Goal: Task Accomplishment & Management: Use online tool/utility

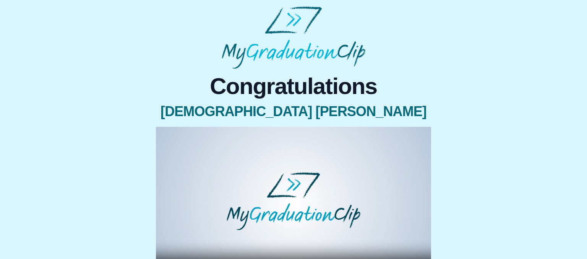
scroll to position [107, 0]
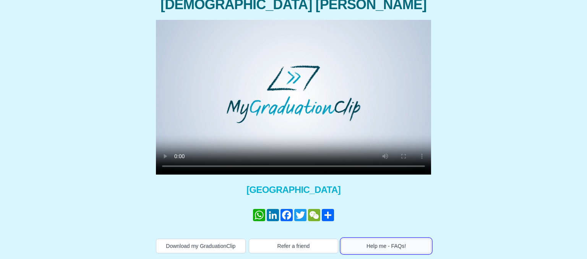
click at [382, 239] on button "Help me - FAQs!" at bounding box center [386, 246] width 90 height 15
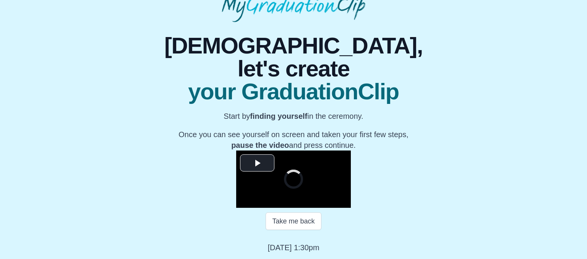
scroll to position [104, 0]
click at [257, 163] on span "Video Player" at bounding box center [257, 163] width 0 height 0
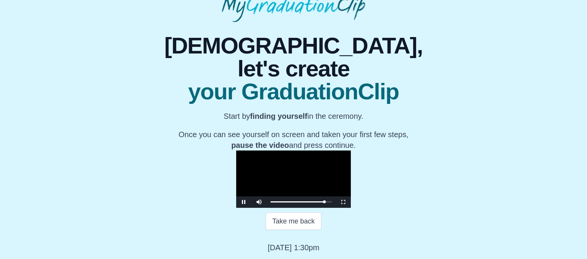
scroll to position [131, 0]
click at [335, 201] on div "Loaded : 0% 1:20:53 1:23:50 Progress : 0%" at bounding box center [301, 201] width 69 height 11
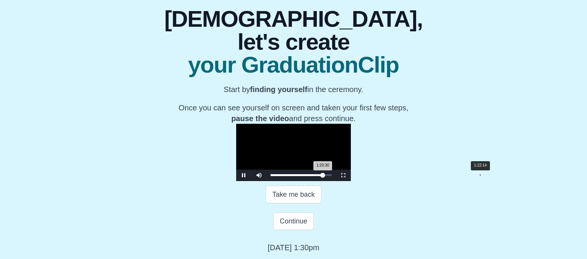
click at [332, 176] on div "Loaded : 0% 1:22:14 1:20:30 Progress : 0%" at bounding box center [301, 175] width 61 height 2
click at [335, 181] on div "Loaded : 0% 1:20:53 1:22:31 Progress : 0%" at bounding box center [301, 175] width 69 height 11
click at [335, 181] on div "Loaded : 0% 1:22:14 1:22:14 Progress : 0%" at bounding box center [301, 175] width 69 height 11
click at [244, 175] on span "Video Player" at bounding box center [244, 175] width 0 height 0
click at [303, 230] on button "Continue" at bounding box center [293, 221] width 41 height 18
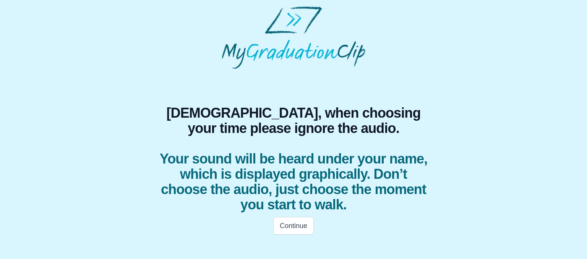
scroll to position [0, 0]
click at [291, 222] on button "Continue" at bounding box center [293, 226] width 41 height 18
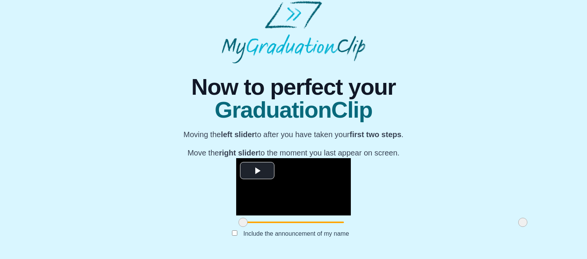
scroll to position [113, 0]
click at [257, 170] on span "Video Player" at bounding box center [257, 170] width 0 height 0
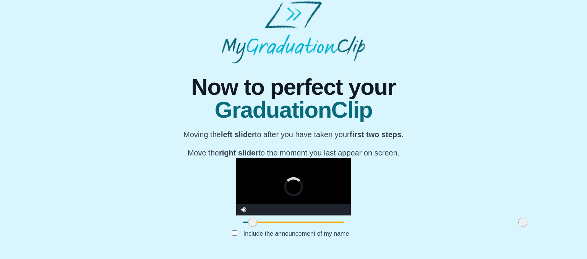
drag, startPoint x: 152, startPoint y: 225, endPoint x: 162, endPoint y: 224, distance: 9.6
click at [248, 224] on span at bounding box center [252, 222] width 9 height 9
drag, startPoint x: 162, startPoint y: 224, endPoint x: 173, endPoint y: 227, distance: 11.9
click at [257, 227] on div at bounding box center [264, 223] width 14 height 14
drag, startPoint x: 174, startPoint y: 222, endPoint x: 170, endPoint y: 220, distance: 4.8
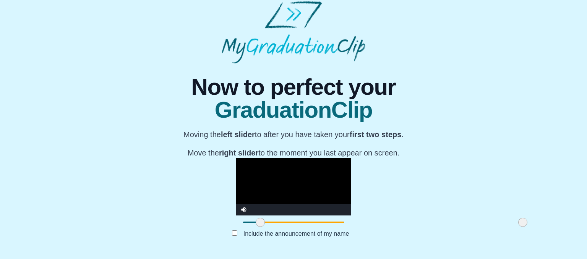
click at [256, 220] on span at bounding box center [260, 222] width 9 height 9
click at [254, 225] on div at bounding box center [261, 223] width 14 height 14
drag, startPoint x: 434, startPoint y: 223, endPoint x: 373, endPoint y: 216, distance: 61.6
click at [455, 216] on div at bounding box center [462, 223] width 14 height 14
drag, startPoint x: 373, startPoint y: 227, endPoint x: 381, endPoint y: 221, distance: 9.2
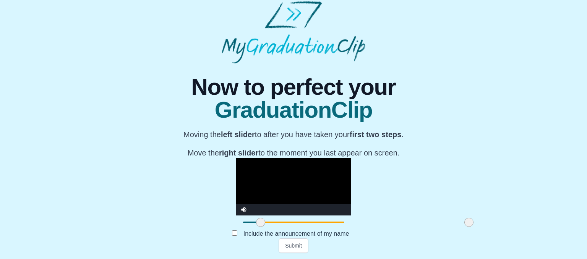
click at [464, 221] on span at bounding box center [468, 222] width 9 height 9
click at [287, 245] on button "Submit" at bounding box center [294, 245] width 30 height 15
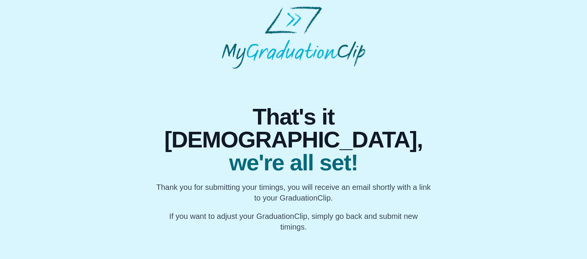
scroll to position [0, 0]
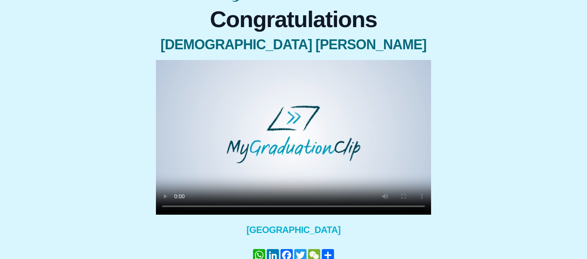
scroll to position [107, 0]
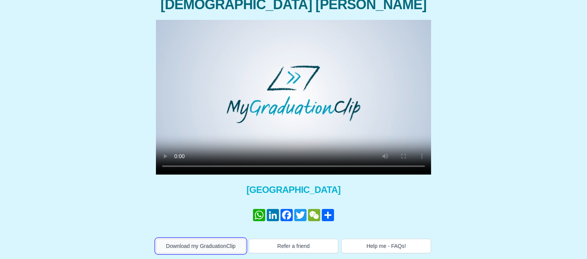
click at [225, 243] on button "Download my GraduationClip" at bounding box center [201, 246] width 90 height 15
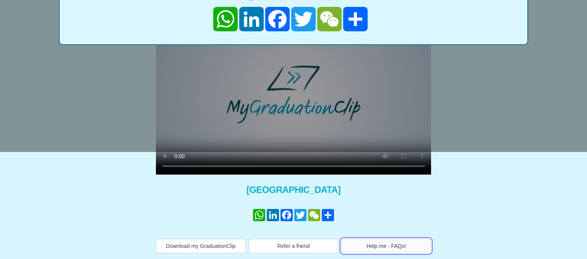
click at [393, 248] on button "Help me - FAQs!" at bounding box center [386, 246] width 90 height 15
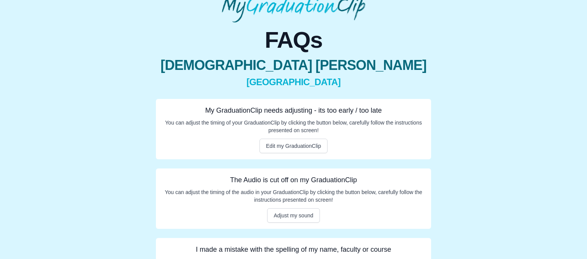
scroll to position [91, 0]
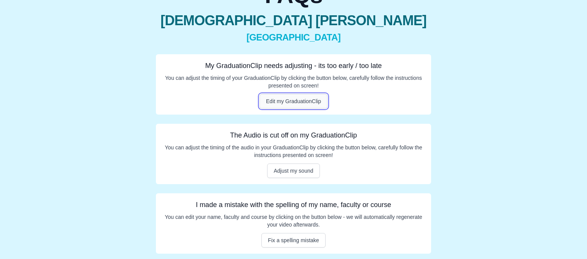
click at [302, 100] on button "Edit my GraduationClip" at bounding box center [293, 101] width 68 height 15
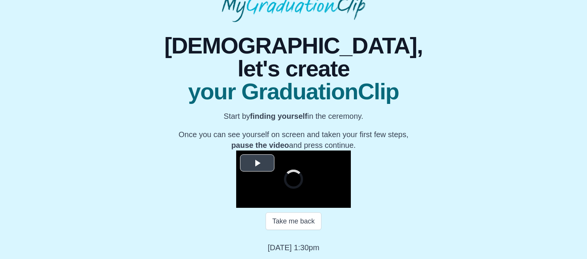
scroll to position [121, 0]
click at [257, 163] on span "Video Player" at bounding box center [257, 163] width 0 height 0
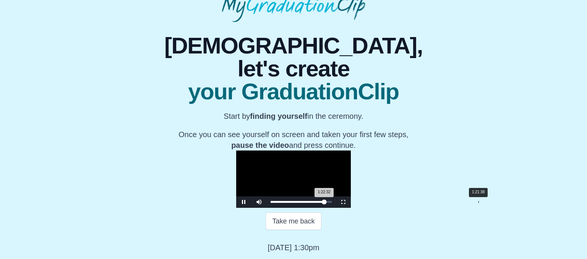
click at [324, 203] on div "1:22:32 Progress : 0%" at bounding box center [297, 202] width 53 height 2
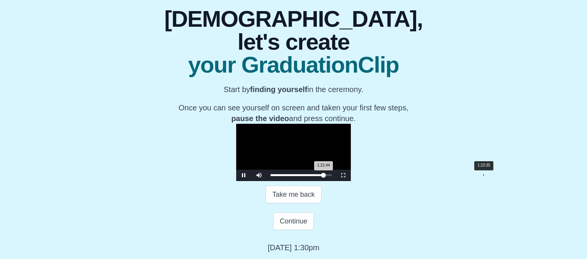
click at [483, 176] on div "1:23:35" at bounding box center [483, 175] width 0 height 2
drag, startPoint x: 394, startPoint y: 213, endPoint x: 390, endPoint y: 212, distance: 4.1
click at [325, 176] on div "1:23:37 Progress : 0%" at bounding box center [298, 175] width 54 height 2
click at [335, 181] on div "Loaded : 0% 1:20:44 1:20:44 Progress : 0%" at bounding box center [301, 175] width 69 height 11
click at [323, 176] on div "1:19:59 Progress : 0%" at bounding box center [297, 175] width 52 height 2
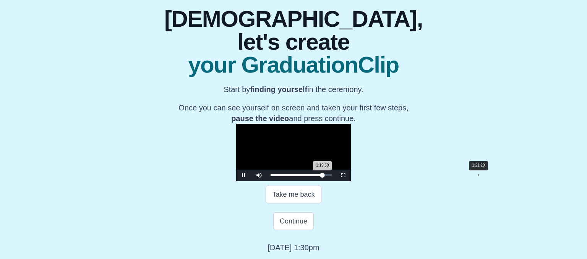
click at [335, 181] on div "Loaded : 0% 1:21:29 1:19:59 Progress : 0%" at bounding box center [301, 175] width 69 height 11
click at [244, 175] on span "Video Player" at bounding box center [244, 175] width 0 height 0
click at [296, 230] on button "Continue" at bounding box center [293, 221] width 41 height 18
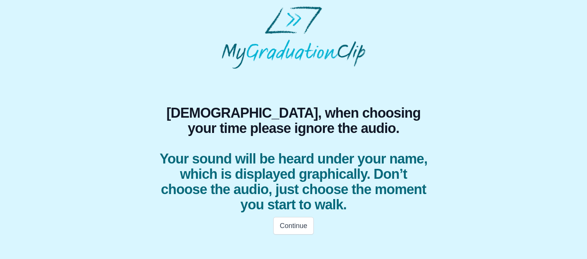
scroll to position [0, 0]
click at [303, 227] on button "Continue" at bounding box center [293, 226] width 41 height 18
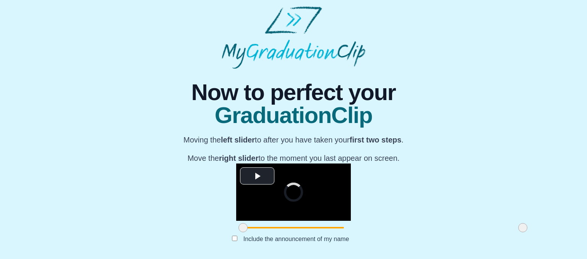
scroll to position [113, 0]
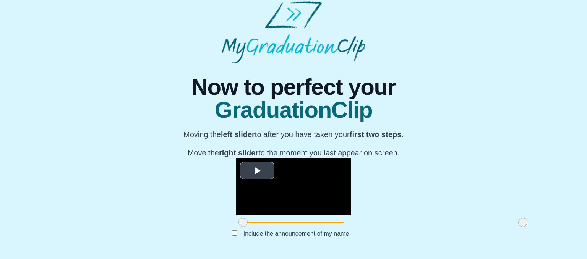
click at [257, 170] on span "Video Player" at bounding box center [257, 170] width 0 height 0
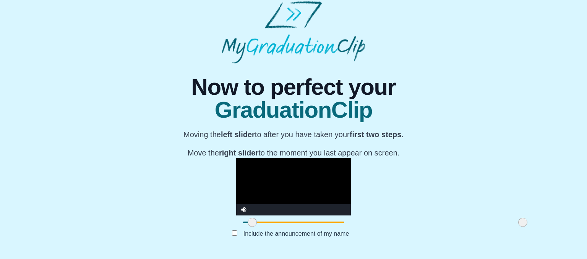
drag, startPoint x: 154, startPoint y: 223, endPoint x: 164, endPoint y: 224, distance: 9.9
click at [248, 224] on span at bounding box center [252, 222] width 9 height 9
drag, startPoint x: 163, startPoint y: 223, endPoint x: 172, endPoint y: 222, distance: 8.9
click at [257, 222] on span at bounding box center [261, 222] width 9 height 9
click at [259, 222] on span at bounding box center [263, 222] width 9 height 9
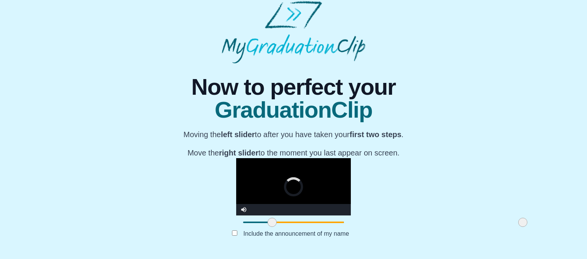
drag, startPoint x: 175, startPoint y: 222, endPoint x: 184, endPoint y: 222, distance: 8.4
click at [267, 222] on span at bounding box center [271, 222] width 9 height 9
drag, startPoint x: 185, startPoint y: 222, endPoint x: 190, endPoint y: 222, distance: 5.7
click at [274, 222] on span at bounding box center [278, 222] width 9 height 9
click at [274, 220] on span at bounding box center [278, 222] width 9 height 9
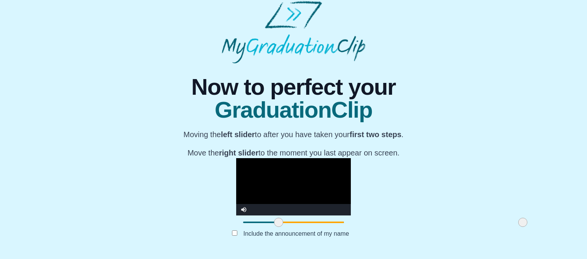
click at [272, 221] on div at bounding box center [279, 223] width 14 height 14
click at [236, 221] on div at bounding box center [293, 223] width 115 height 14
drag, startPoint x: 192, startPoint y: 223, endPoint x: 204, endPoint y: 224, distance: 12.3
click at [286, 224] on span at bounding box center [290, 222] width 9 height 9
drag, startPoint x: 207, startPoint y: 224, endPoint x: 217, endPoint y: 222, distance: 10.1
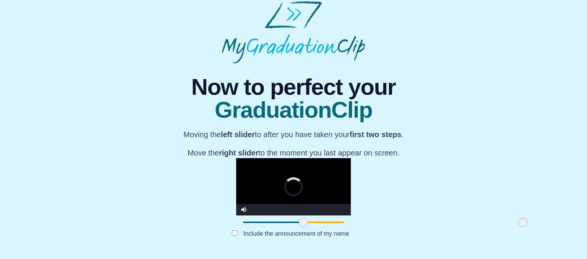
click at [299, 222] on span at bounding box center [303, 222] width 9 height 9
drag, startPoint x: 216, startPoint y: 222, endPoint x: 220, endPoint y: 222, distance: 4.6
click at [303, 222] on span at bounding box center [307, 222] width 9 height 9
drag, startPoint x: 220, startPoint y: 222, endPoint x: 238, endPoint y: 223, distance: 18.4
click at [322, 223] on span at bounding box center [326, 222] width 9 height 9
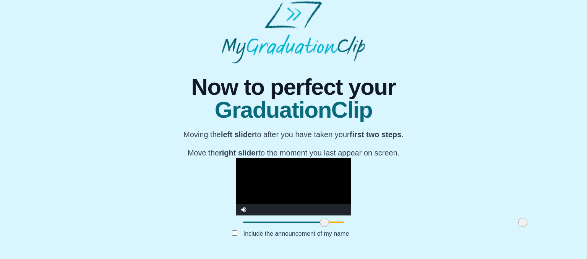
click at [320, 224] on span at bounding box center [324, 222] width 9 height 9
drag, startPoint x: 429, startPoint y: 222, endPoint x: 453, endPoint y: 224, distance: 24.1
click at [453, 224] on div "**********" at bounding box center [293, 158] width 575 height 190
click at [302, 248] on button "Submit" at bounding box center [294, 245] width 30 height 15
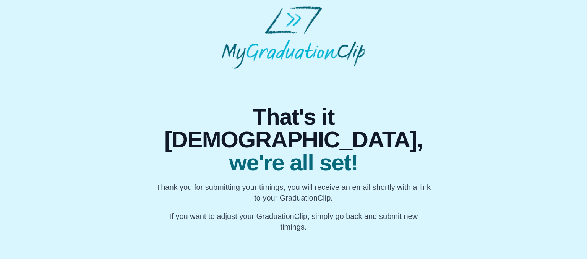
scroll to position [0, 0]
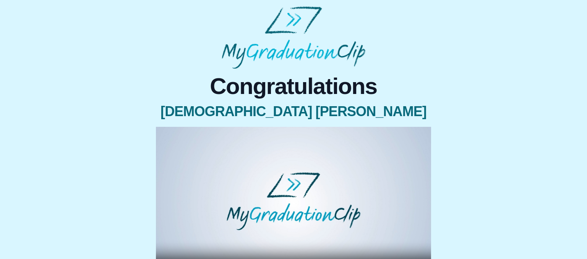
scroll to position [107, 0]
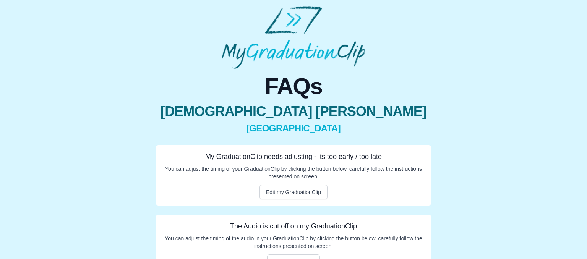
scroll to position [40, 0]
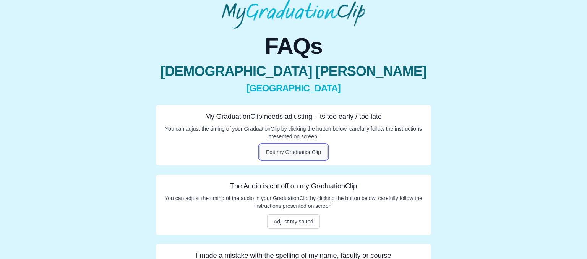
click at [312, 156] on button "Edit my GraduationClip" at bounding box center [293, 152] width 68 height 15
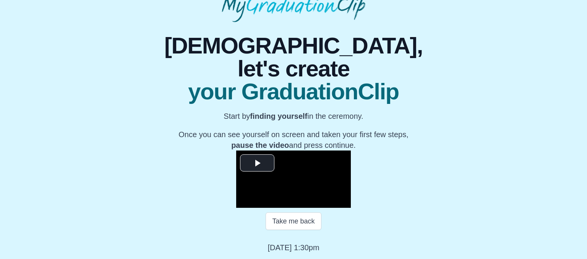
scroll to position [121, 0]
click at [257, 163] on span "Video Player" at bounding box center [257, 163] width 0 height 0
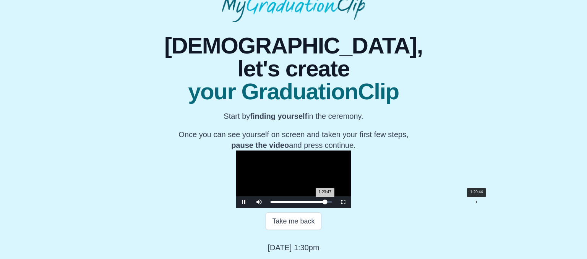
click at [335, 208] on div "Loaded : 0% 1:20:44 1:23:47 Progress : 0%" at bounding box center [301, 201] width 69 height 11
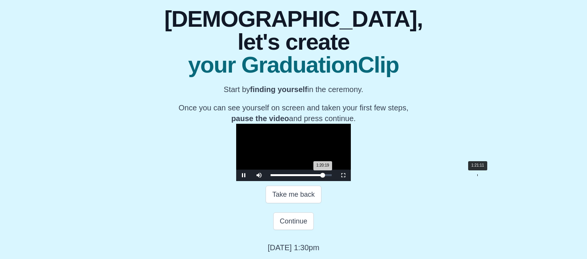
click at [332, 176] on div "Loaded : 0% 1:21:11 1:20:19 Progress : 0%" at bounding box center [301, 175] width 61 height 2
click at [335, 181] on div "Loaded : 0% 1:24:20 1:24:20 Progress : 0%" at bounding box center [301, 175] width 69 height 11
click at [335, 181] on div "Loaded : 0% 1:22:59 1:24:24 Progress : 0%" at bounding box center [301, 175] width 69 height 11
click at [335, 181] on div "Loaded : 0% 1:21:29 1:23:00 Progress : 0%" at bounding box center [301, 175] width 69 height 11
click at [335, 181] on div "Loaded : 0% 1:20:26 1:20:26 Progress : 0%" at bounding box center [301, 175] width 69 height 11
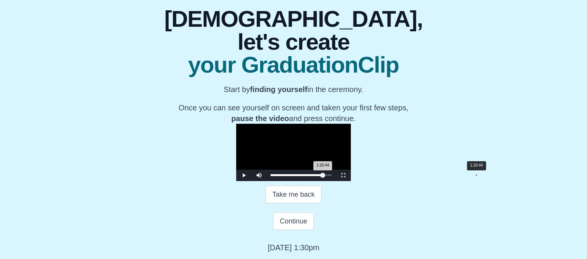
click at [323, 176] on div "1:20:44 Progress : 0%" at bounding box center [297, 175] width 52 height 2
click at [332, 176] on div "Loaded : 0% 1:22:32 1:20:44 Progress : 0%" at bounding box center [301, 175] width 61 height 2
click at [324, 176] on div "1:22:48 Progress : 0%" at bounding box center [298, 175] width 54 height 2
click at [335, 181] on div "Loaded : 0% 1:15:38 1:23:31 Progress : 0%" at bounding box center [301, 175] width 69 height 11
click at [335, 181] on div "Loaded : 0% 1:18:29 1:15:38 Progress : 0%" at bounding box center [301, 175] width 69 height 11
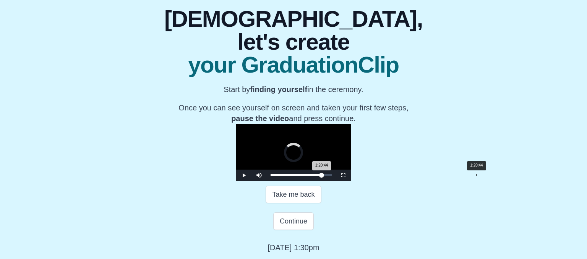
click at [335, 181] on div "Loaded : 0% 1:20:44 1:20:44 Progress : 0%" at bounding box center [301, 175] width 69 height 11
click at [335, 181] on div "Loaded : 0% 1:22:14 1:20:45 Progress : 0%" at bounding box center [301, 175] width 69 height 11
click at [244, 175] on span "Video Player" at bounding box center [244, 175] width 0 height 0
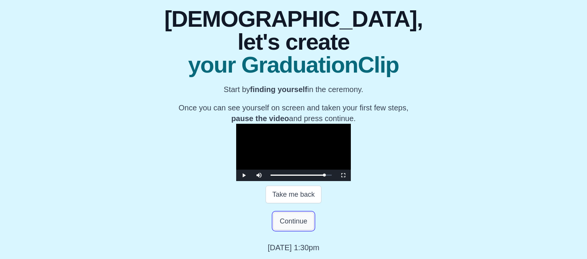
click at [309, 230] on button "Continue" at bounding box center [293, 221] width 41 height 18
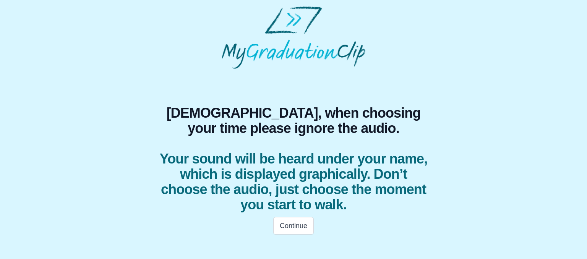
scroll to position [0, 0]
click at [293, 227] on button "Continue" at bounding box center [293, 226] width 41 height 18
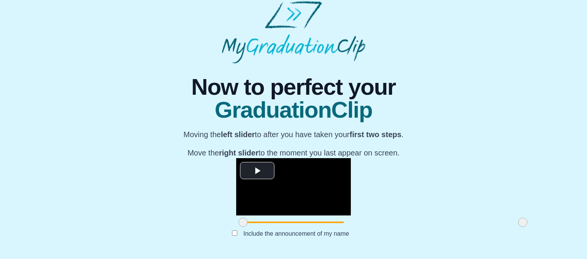
scroll to position [81, 0]
drag, startPoint x: 166, startPoint y: 100, endPoint x: 140, endPoint y: 227, distance: 129.4
click at [257, 170] on span "Video Player" at bounding box center [257, 170] width 0 height 0
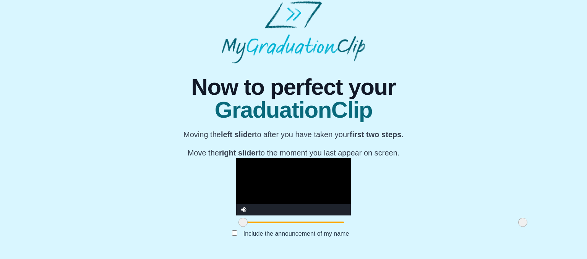
scroll to position [113, 0]
drag, startPoint x: 431, startPoint y: 225, endPoint x: 425, endPoint y: 226, distance: 6.1
click at [505, 226] on div at bounding box center [512, 223] width 14 height 14
drag, startPoint x: 421, startPoint y: 223, endPoint x: 387, endPoint y: 217, distance: 34.6
click at [470, 217] on div at bounding box center [477, 223] width 14 height 14
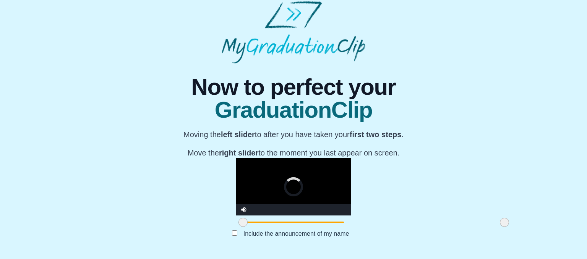
drag, startPoint x: 389, startPoint y: 223, endPoint x: 416, endPoint y: 224, distance: 27.9
click at [500, 224] on span at bounding box center [504, 222] width 9 height 9
drag, startPoint x: 417, startPoint y: 225, endPoint x: 459, endPoint y: 234, distance: 42.1
click at [459, 234] on div "**********" at bounding box center [293, 158] width 575 height 190
drag, startPoint x: 154, startPoint y: 230, endPoint x: 155, endPoint y: 225, distance: 5.5
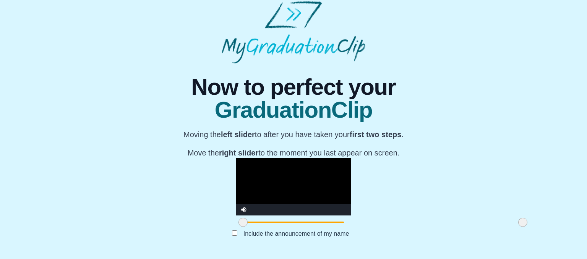
click at [154, 228] on div "**********" at bounding box center [293, 158] width 293 height 190
drag, startPoint x: 155, startPoint y: 222, endPoint x: 188, endPoint y: 225, distance: 33.0
click at [271, 225] on span at bounding box center [275, 222] width 9 height 9
click at [270, 224] on span at bounding box center [274, 222] width 9 height 9
drag, startPoint x: 187, startPoint y: 222, endPoint x: 194, endPoint y: 223, distance: 6.5
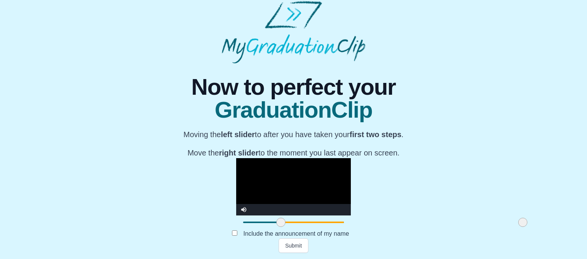
click at [276, 223] on span at bounding box center [280, 222] width 9 height 9
drag, startPoint x: 300, startPoint y: 251, endPoint x: 334, endPoint y: 208, distance: 54.4
click at [300, 250] on button "Submit" at bounding box center [294, 245] width 30 height 15
